Goal: Browse casually

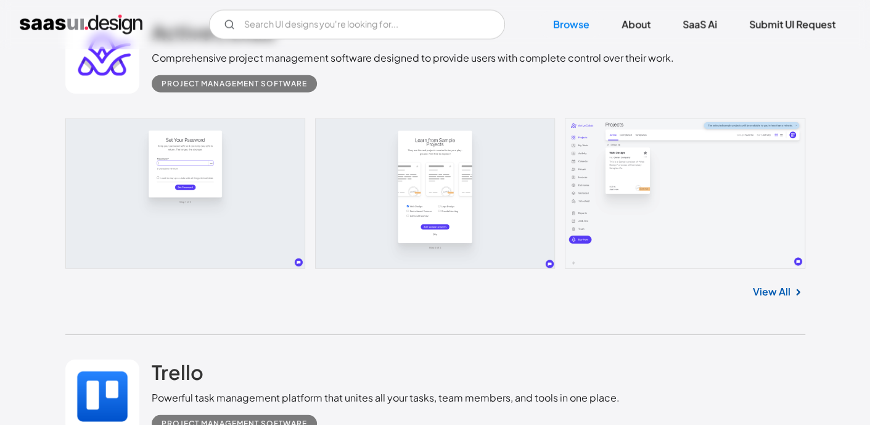
scroll to position [13819, 0]
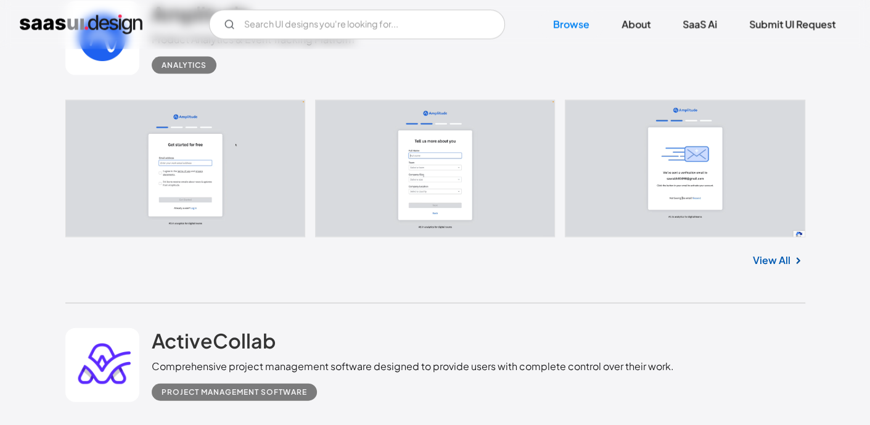
click at [217, 148] on link at bounding box center [435, 169] width 740 height 138
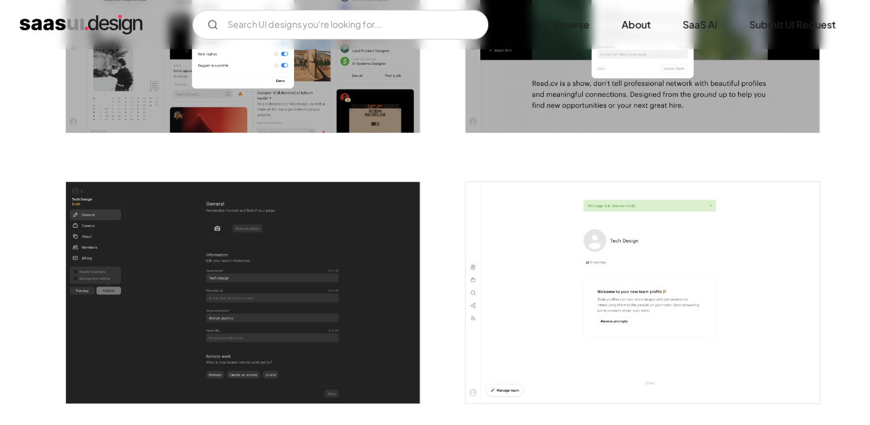
scroll to position [3084, 0]
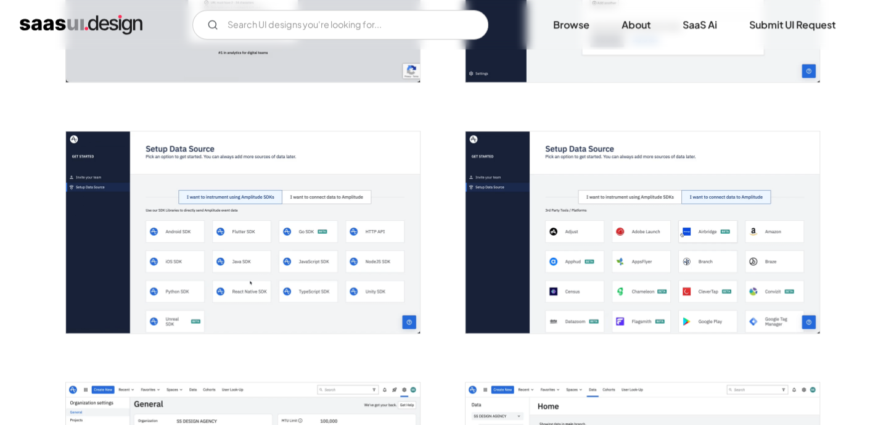
scroll to position [1002, 0]
